Goal: Complete application form

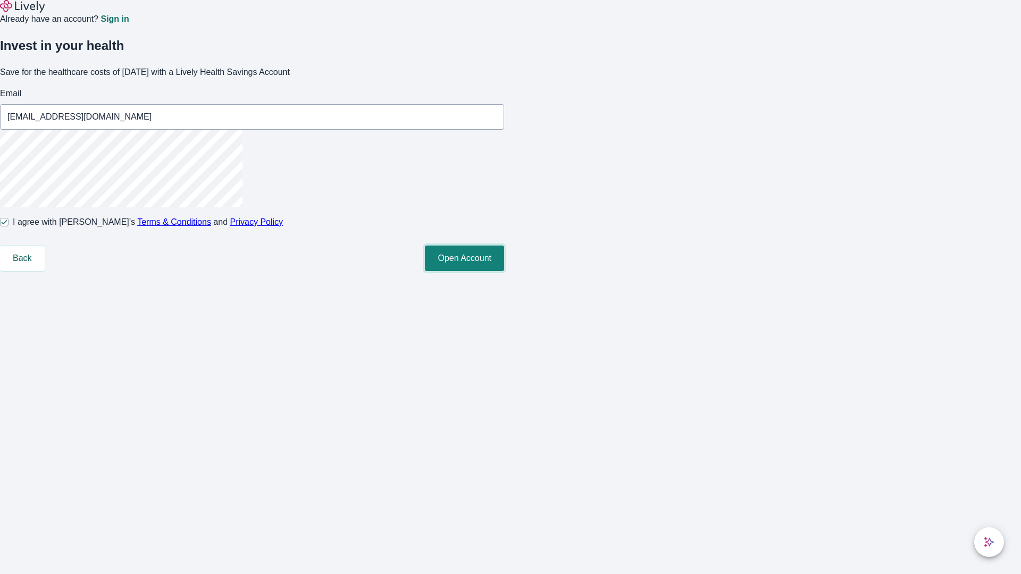
click at [504, 271] on button "Open Account" at bounding box center [464, 259] width 79 height 26
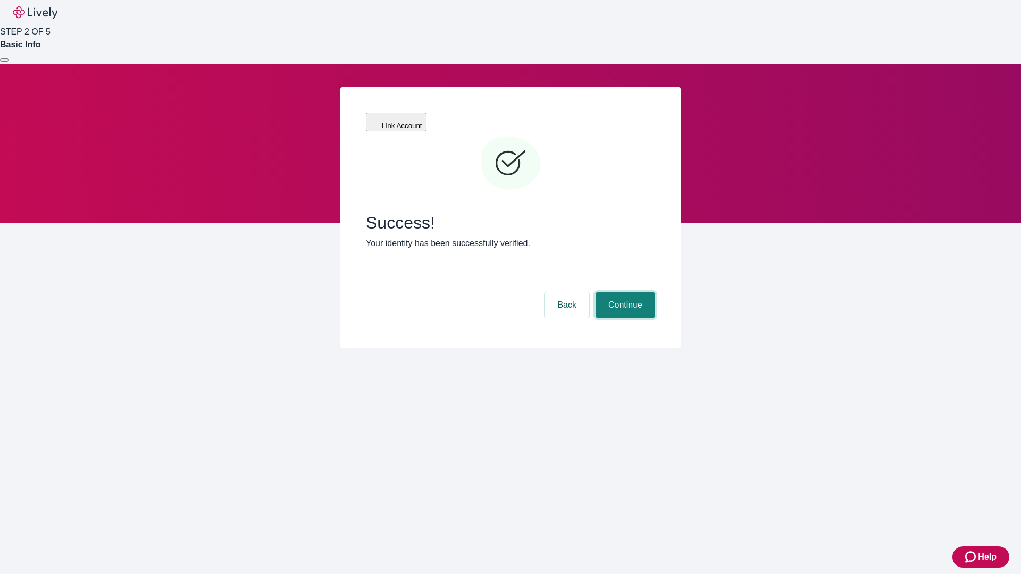
click at [624, 293] on button "Continue" at bounding box center [626, 306] width 60 height 26
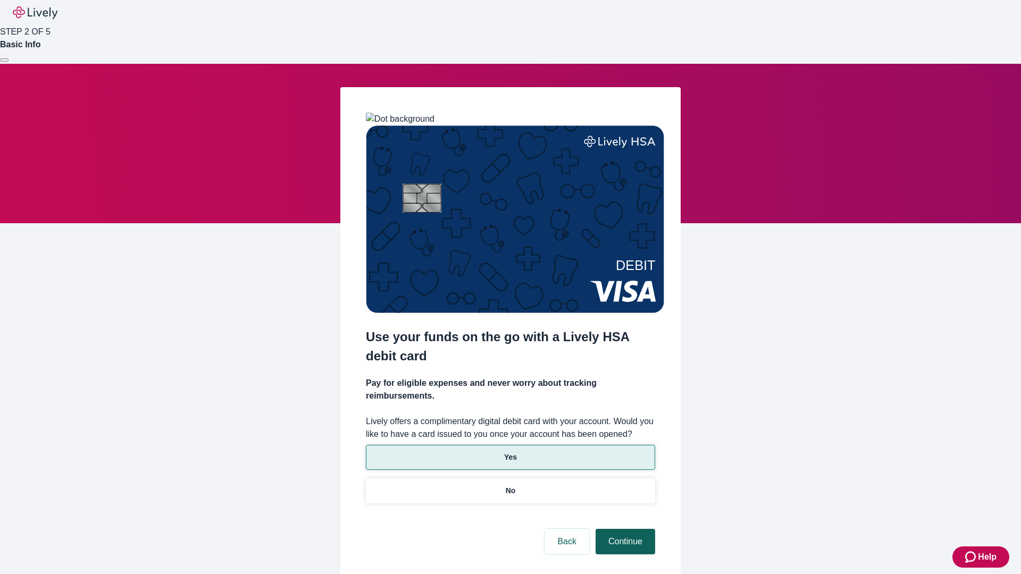
click at [510, 486] on p "No" at bounding box center [511, 491] width 10 height 11
click at [624, 529] on button "Continue" at bounding box center [626, 542] width 60 height 26
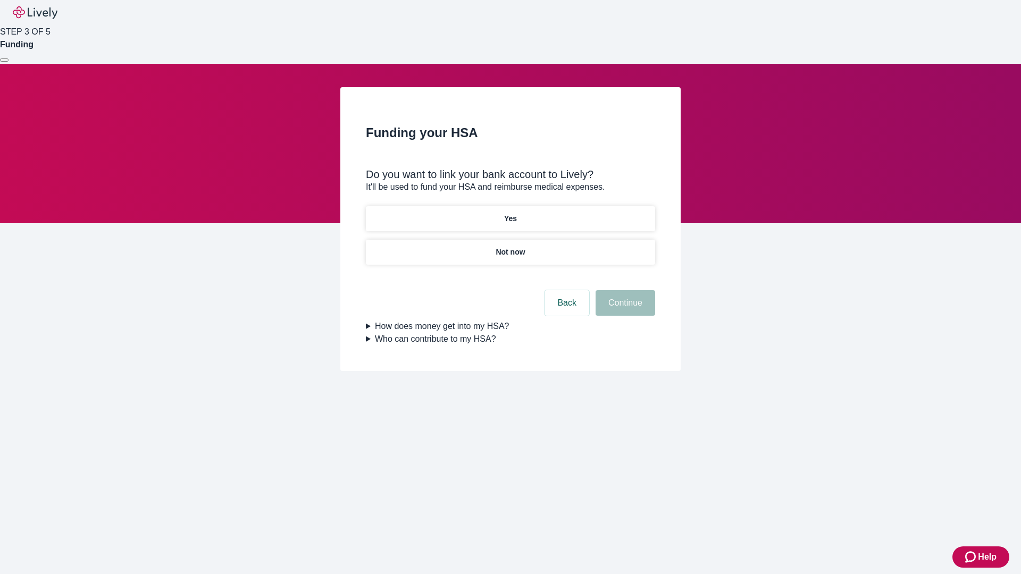
click at [510, 247] on p "Not now" at bounding box center [510, 252] width 29 height 11
click at [624, 310] on button "Continue" at bounding box center [626, 303] width 60 height 26
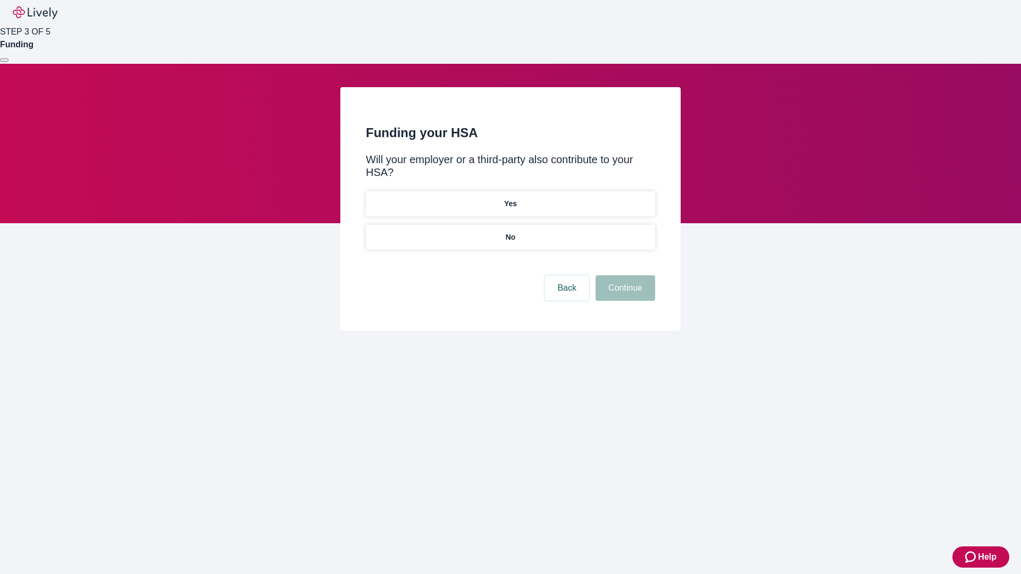
click at [510, 232] on p "No" at bounding box center [511, 237] width 10 height 11
click at [624, 276] on button "Continue" at bounding box center [626, 289] width 60 height 26
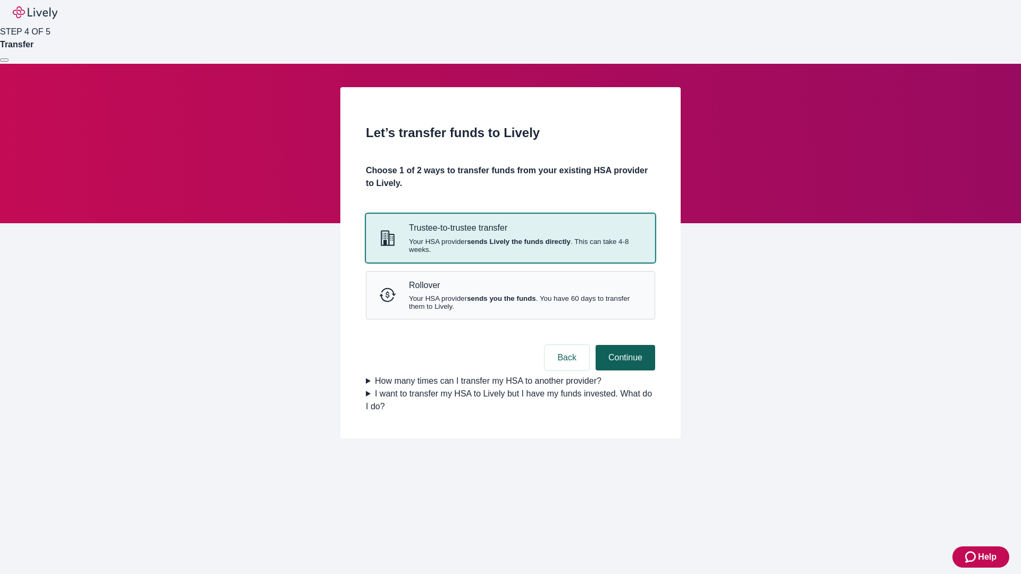
click at [510, 246] on strong "sends Lively the funds directly" at bounding box center [519, 242] width 104 height 8
click at [624, 371] on button "Continue" at bounding box center [626, 358] width 60 height 26
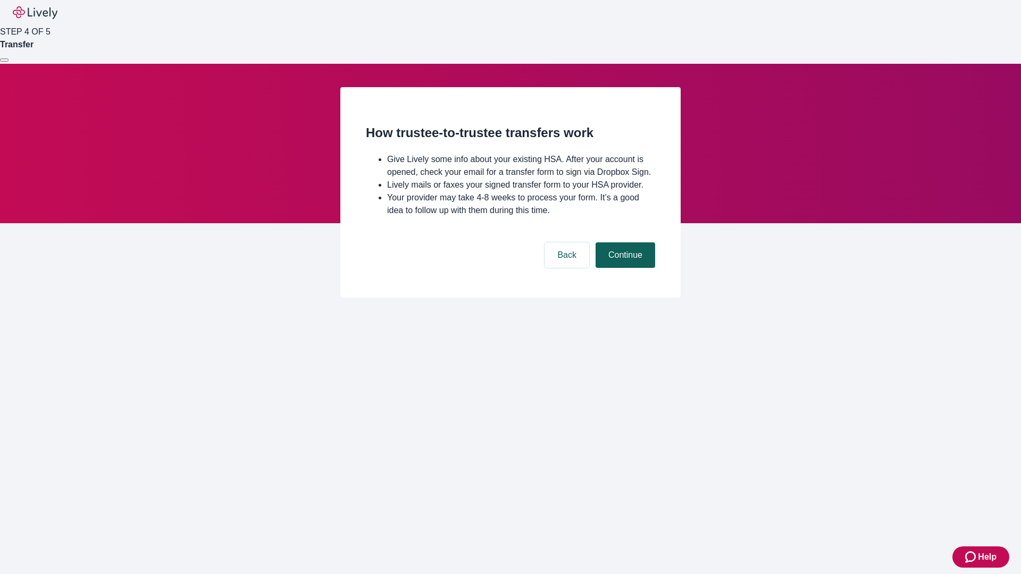
click at [624, 268] on button "Continue" at bounding box center [626, 256] width 60 height 26
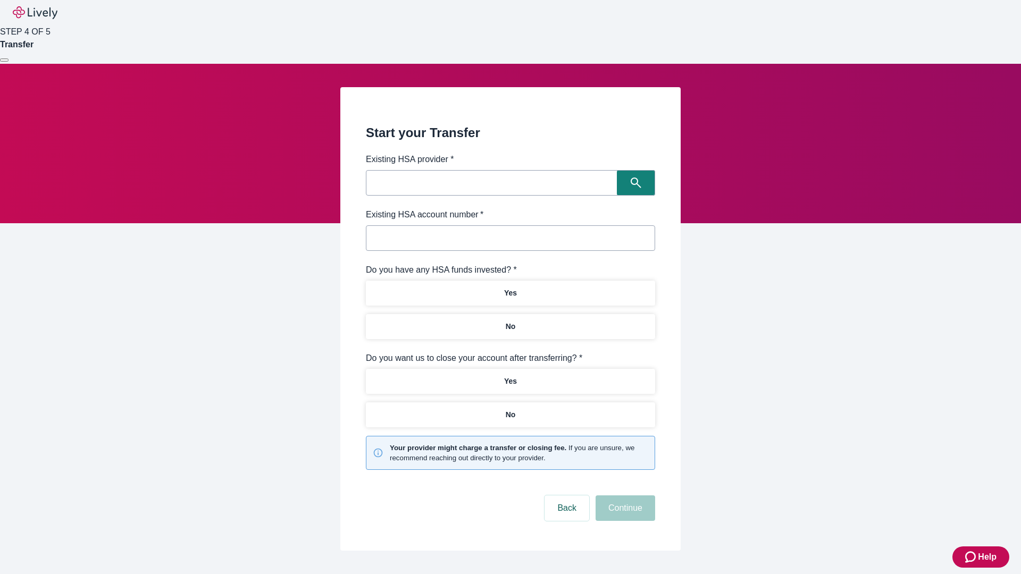
type input "Other"
click at [445, 180] on button "I don't see my provider listed" at bounding box center [441, 180] width 134 height 26
